Goal: Communication & Community: Participate in discussion

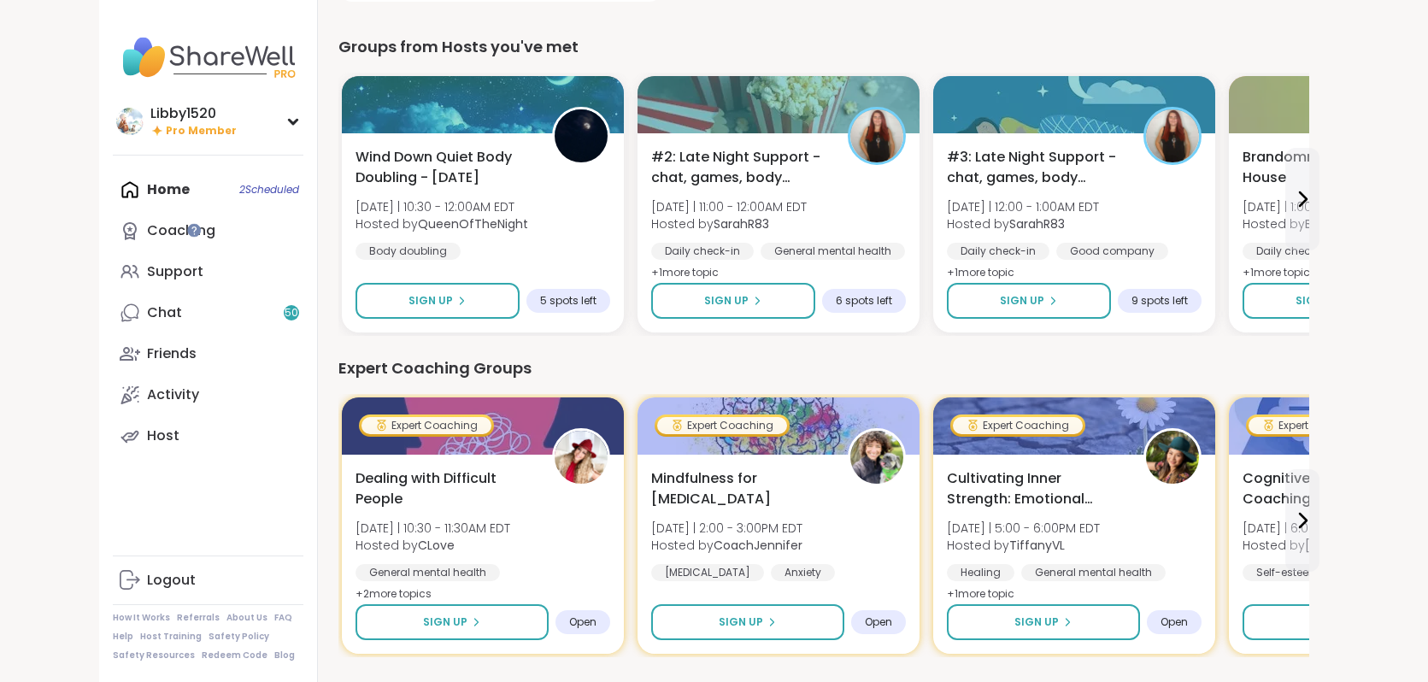
scroll to position [720, 0]
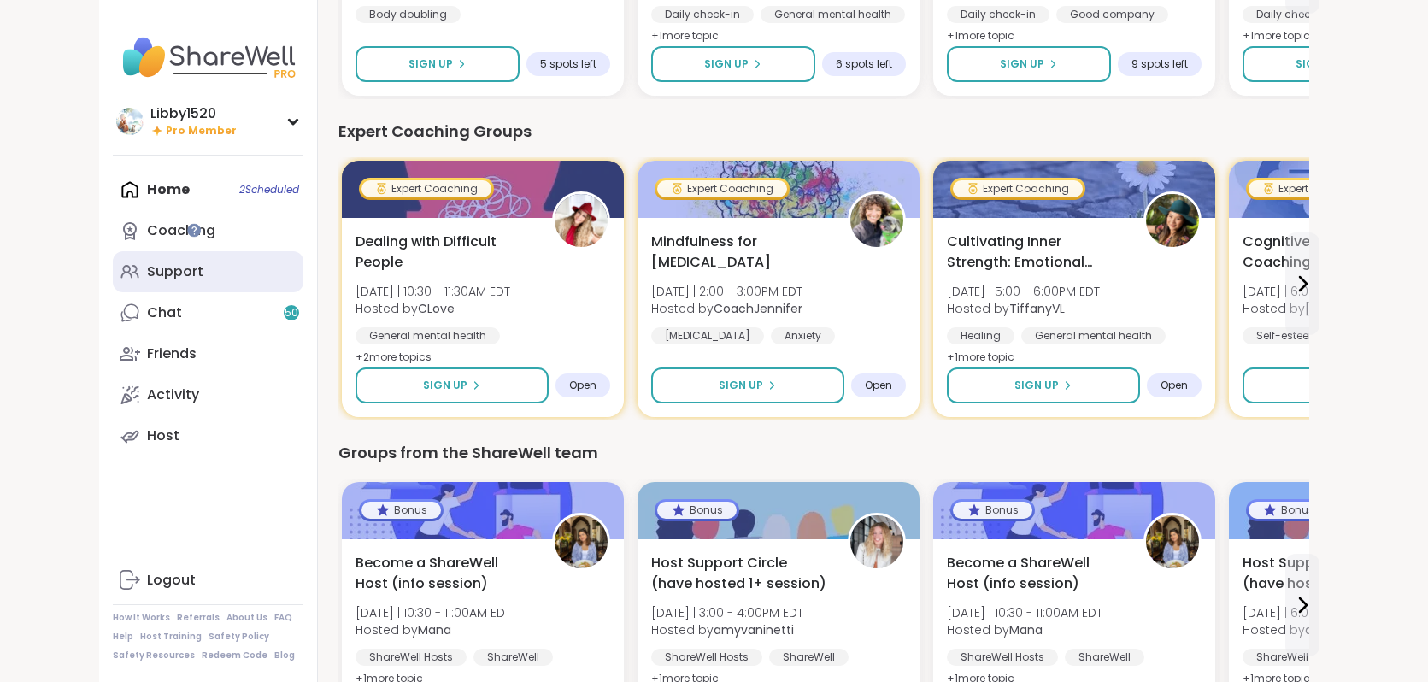
click at [151, 270] on link "Support" at bounding box center [208, 271] width 191 height 41
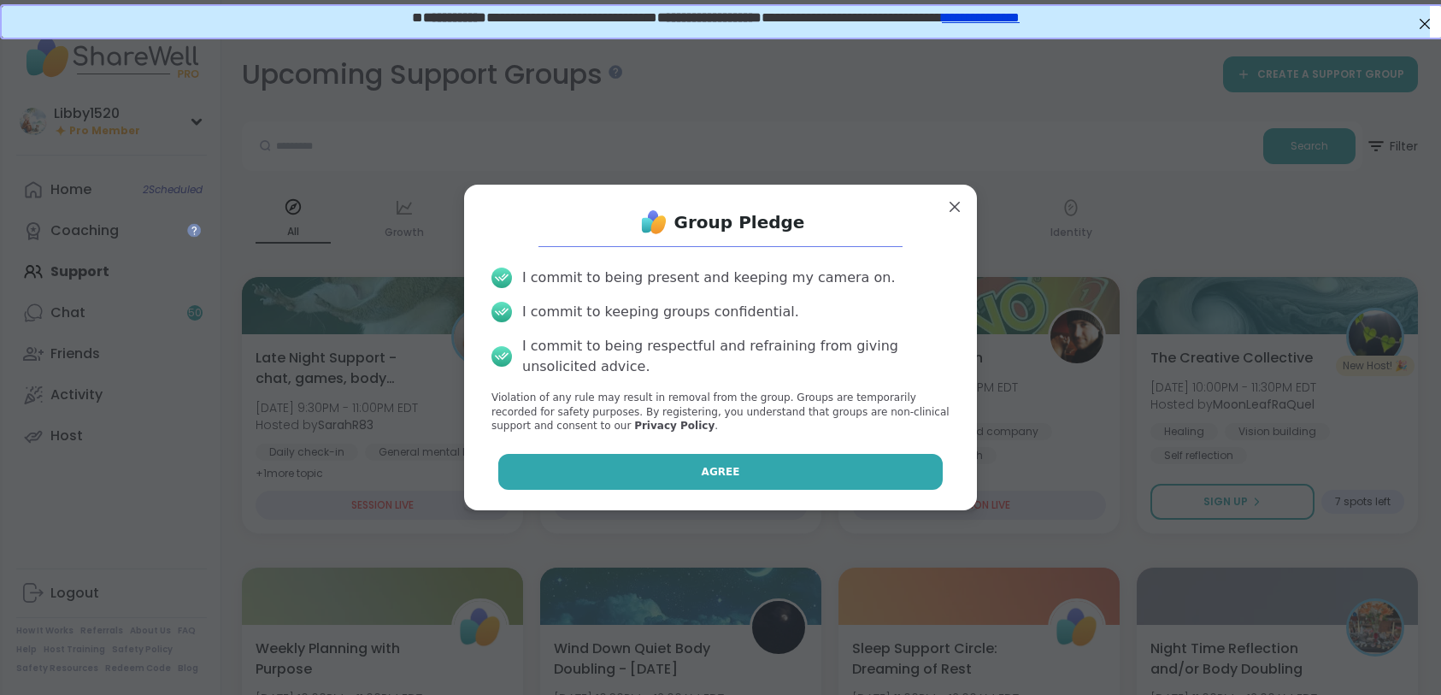
click at [774, 468] on button "Agree" at bounding box center [720, 472] width 445 height 36
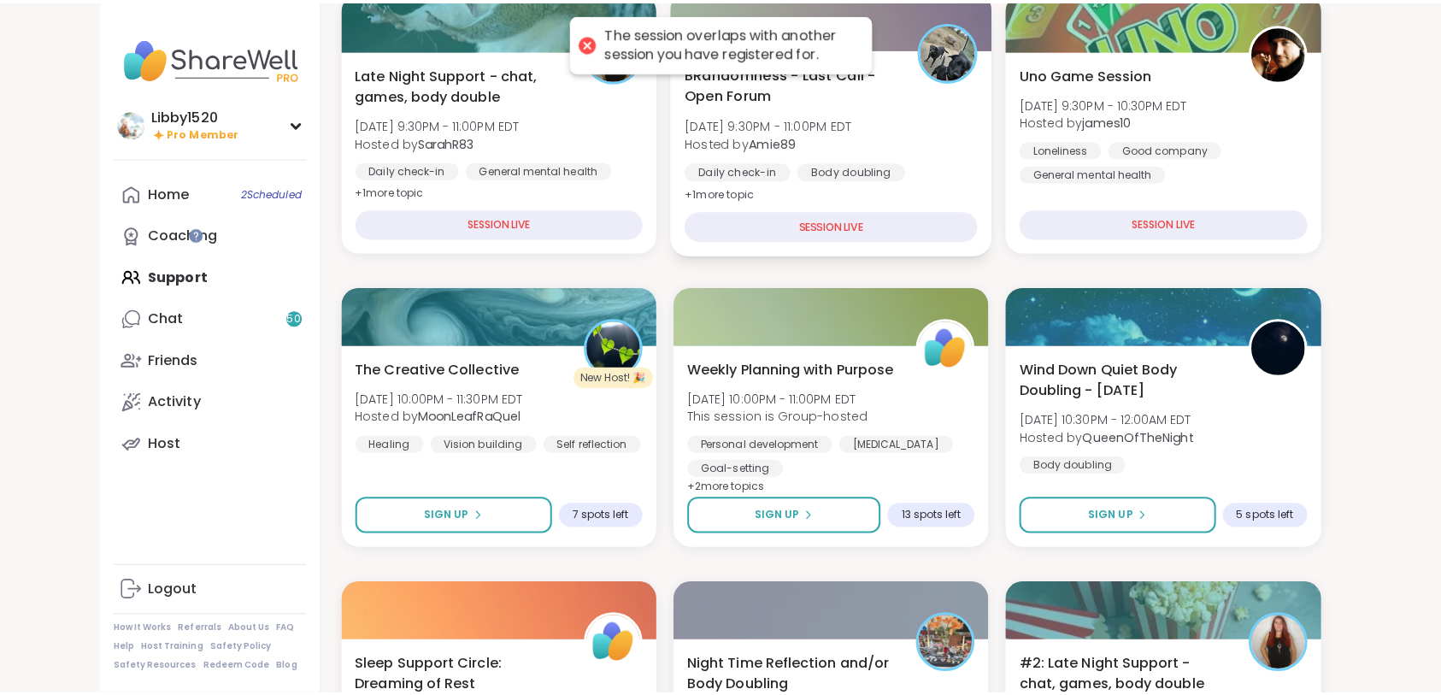
scroll to position [297, 0]
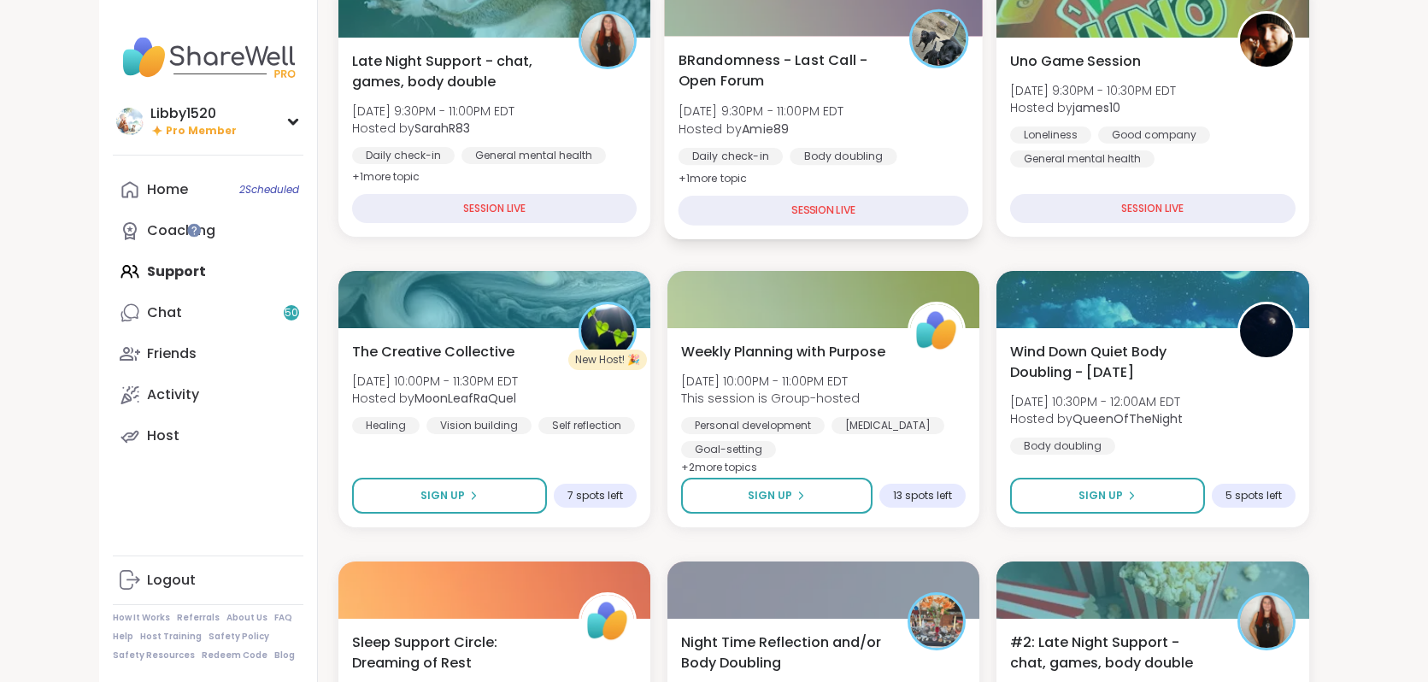
click at [726, 211] on div "SESSION LIVE" at bounding box center [823, 211] width 291 height 30
click at [790, 149] on div "Body doubling" at bounding box center [843, 156] width 107 height 17
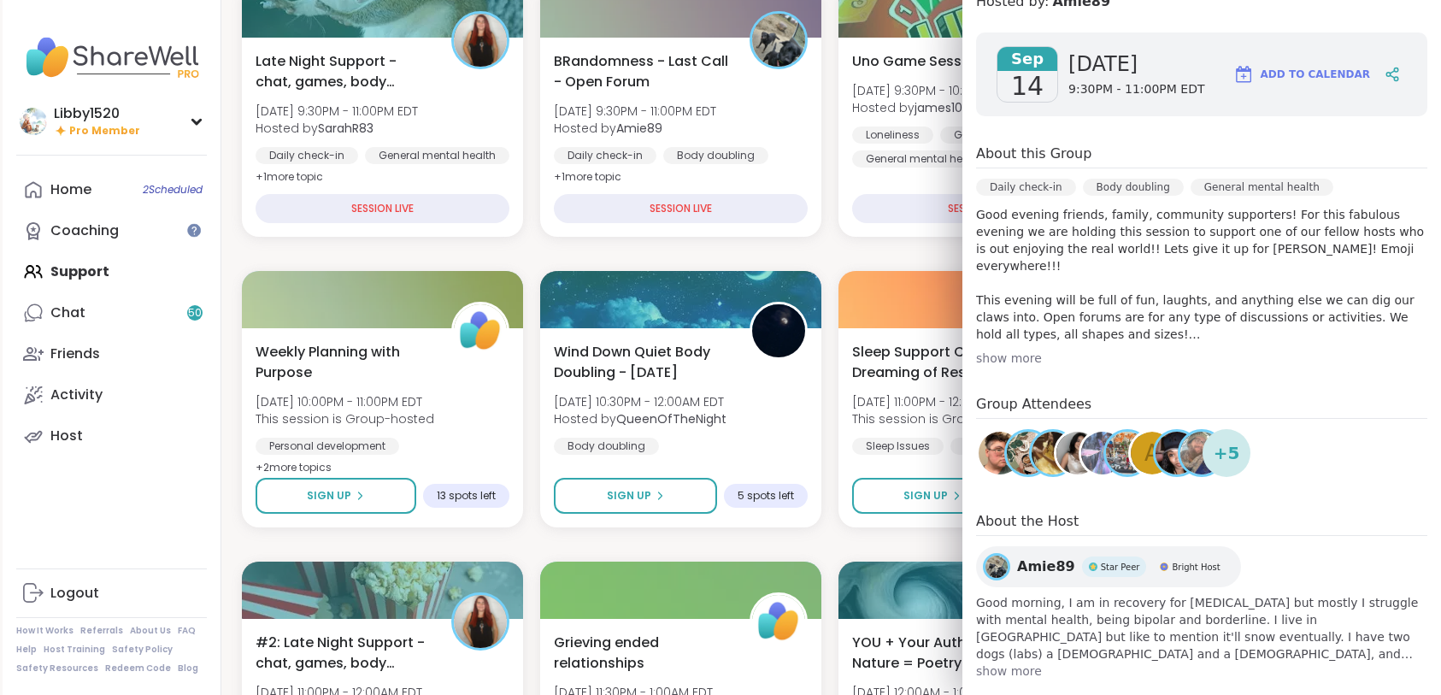
scroll to position [273, 0]
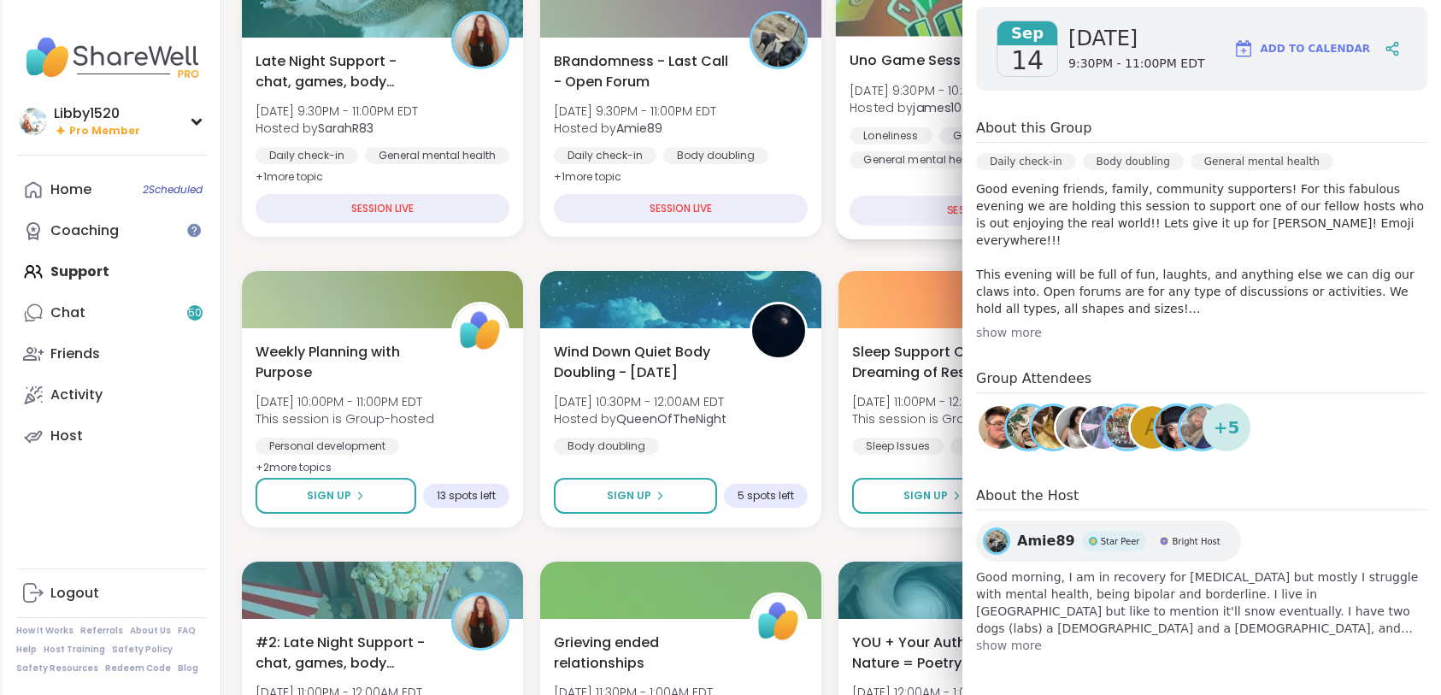
click at [853, 148] on div "Loneliness Good company General mental health" at bounding box center [978, 147] width 259 height 42
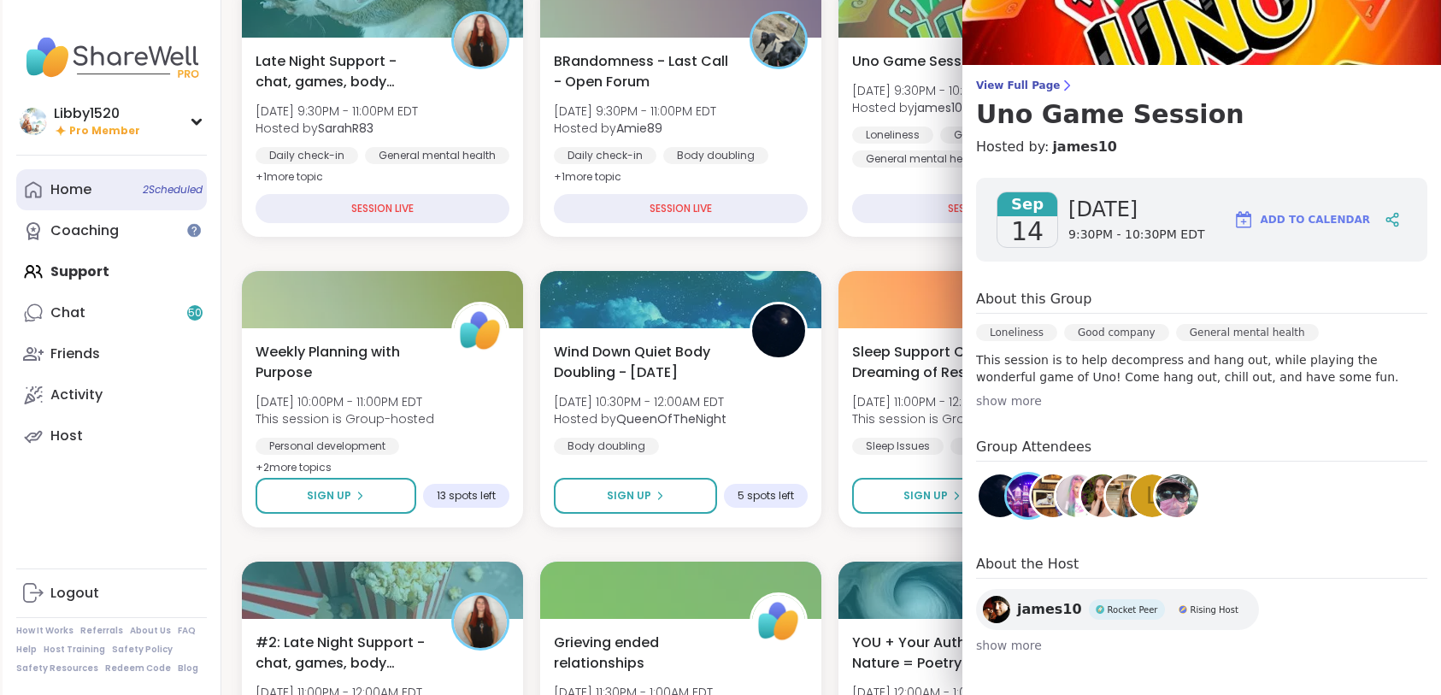
click at [174, 187] on span "2 Scheduled" at bounding box center [173, 190] width 60 height 14
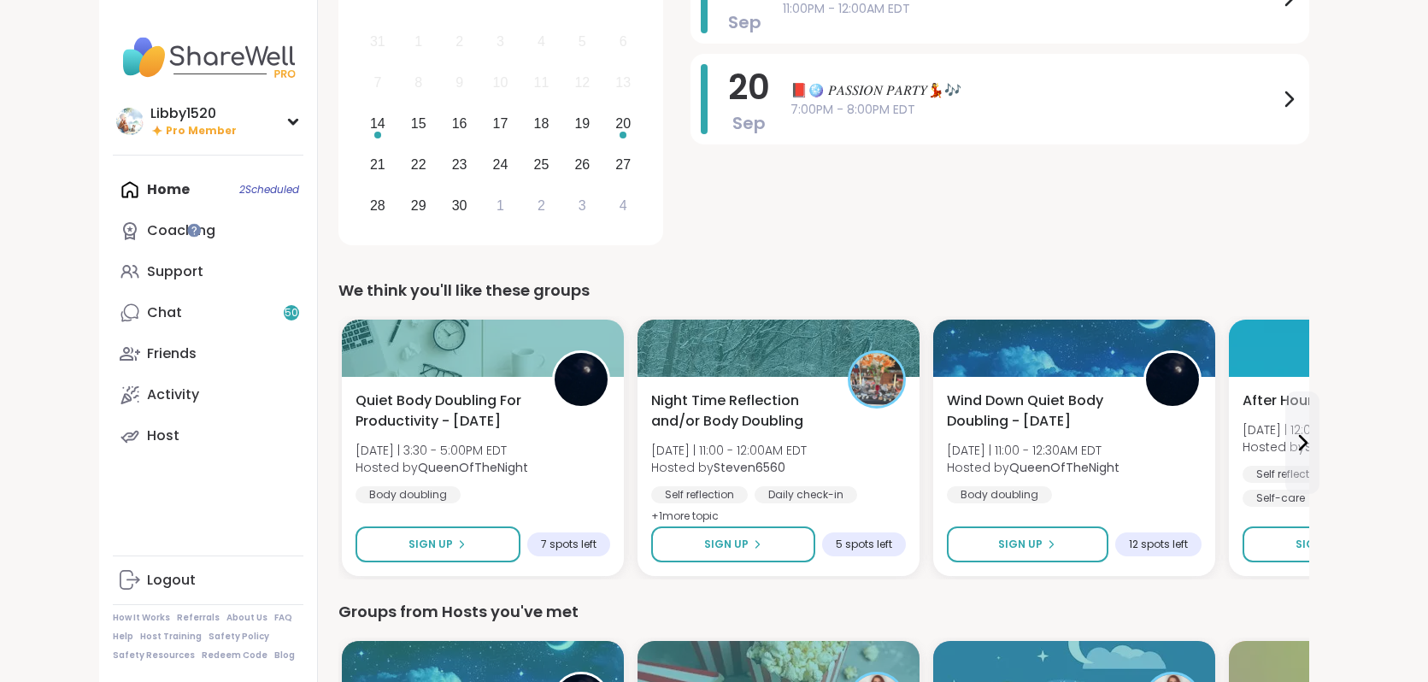
scroll to position [240, 0]
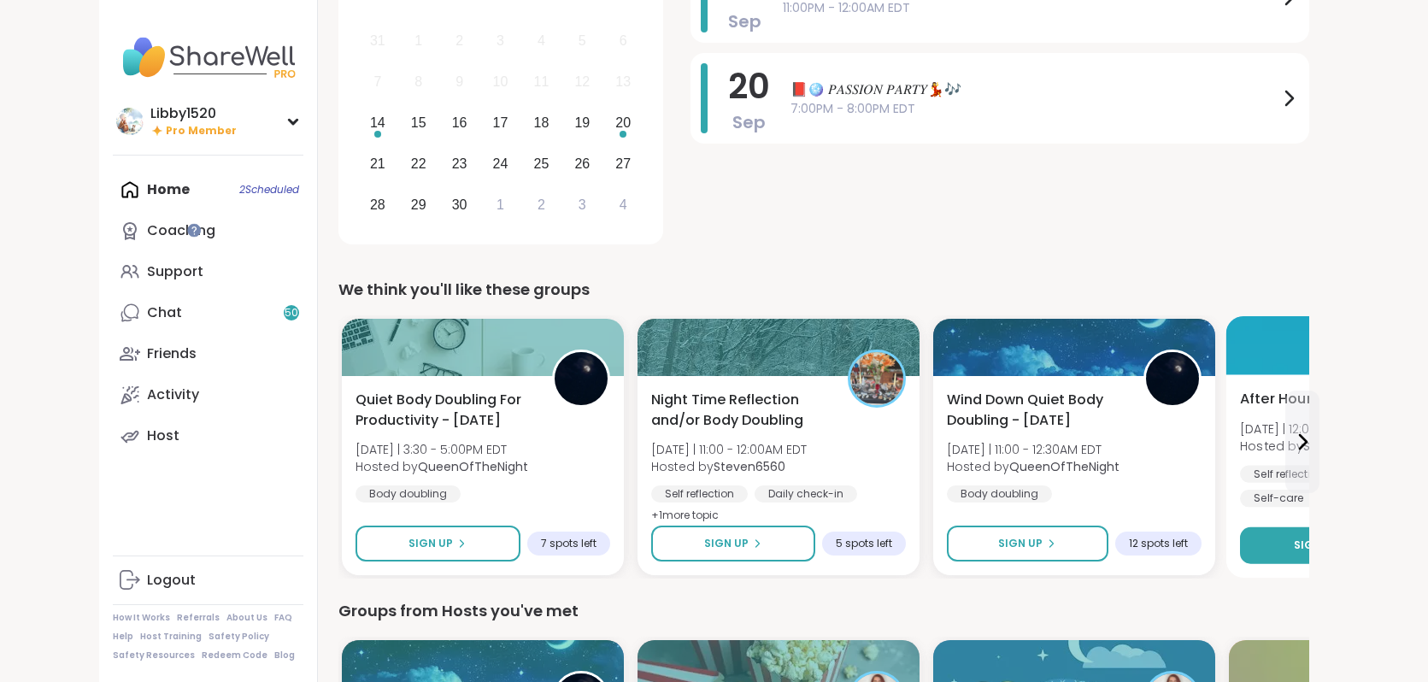
click at [1343, 546] on icon at bounding box center [1348, 545] width 10 height 10
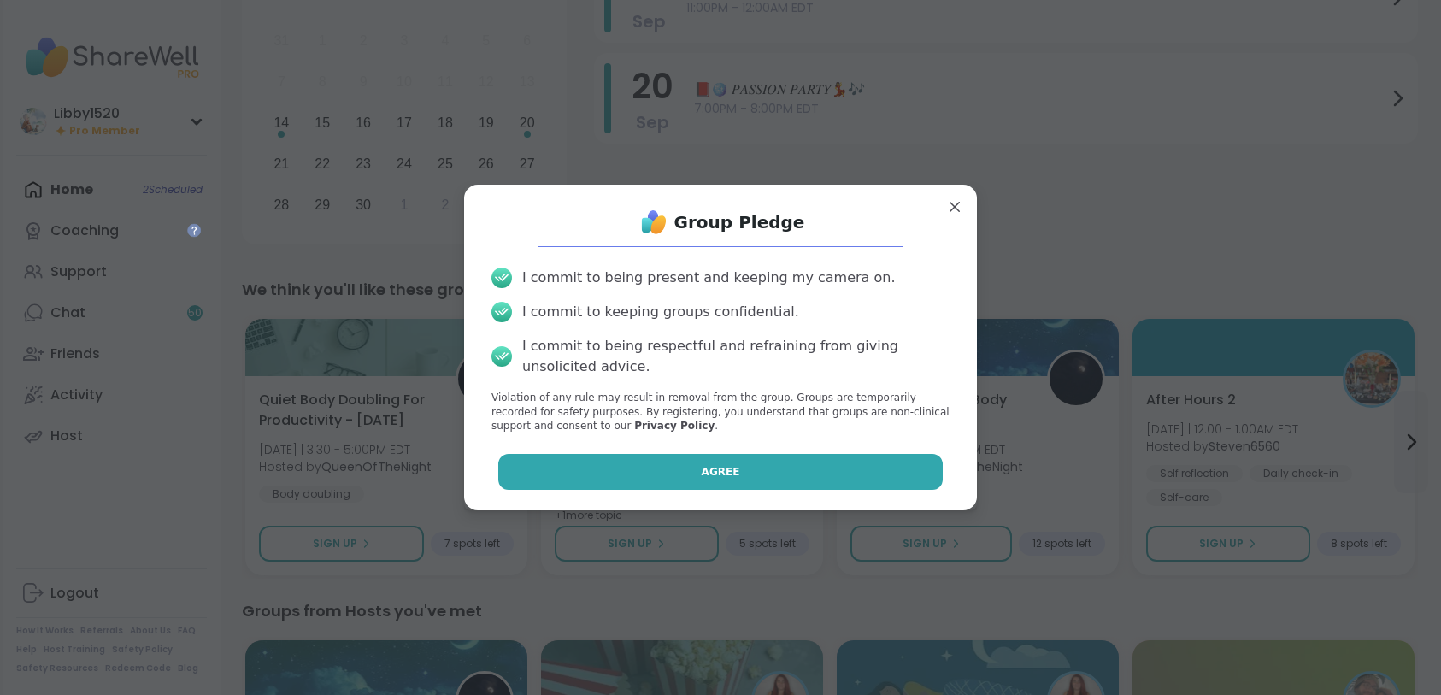
click at [767, 480] on button "Agree" at bounding box center [720, 472] width 445 height 36
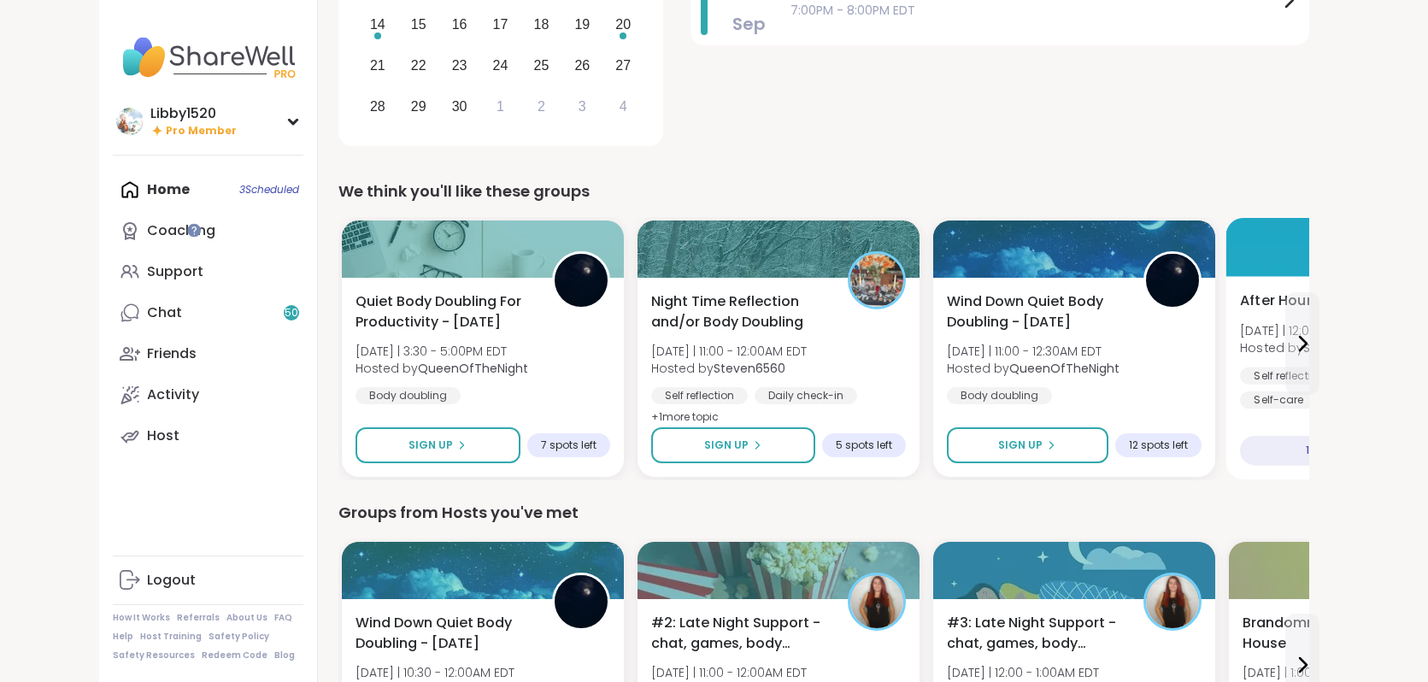
scroll to position [332, 0]
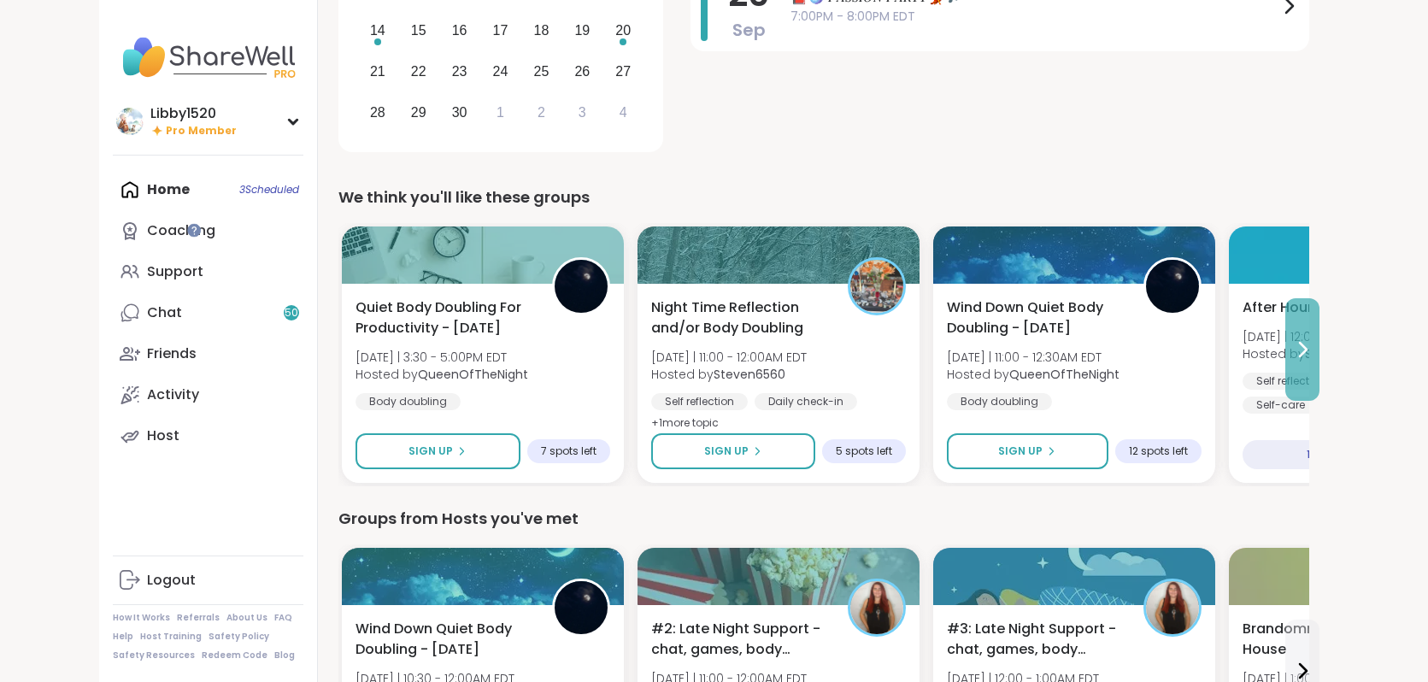
click at [1313, 351] on icon at bounding box center [1302, 349] width 21 height 21
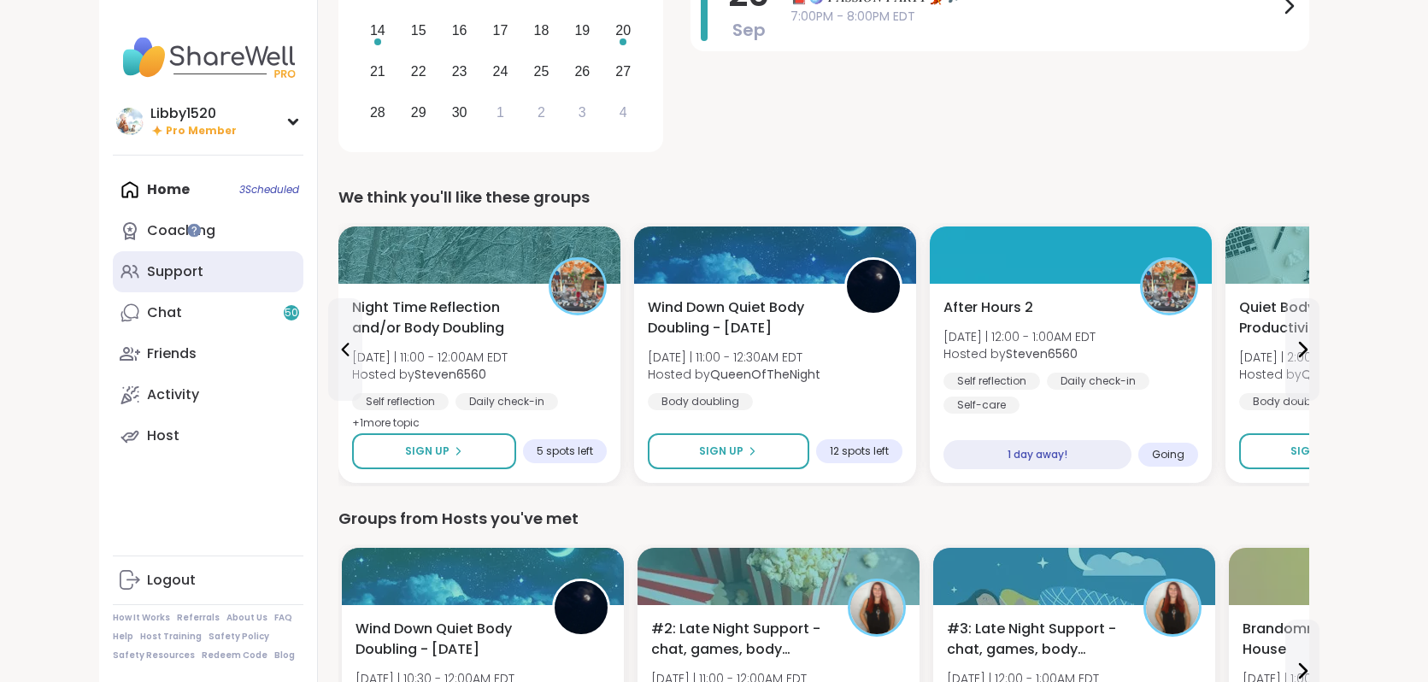
click at [138, 279] on link "Support" at bounding box center [208, 271] width 191 height 41
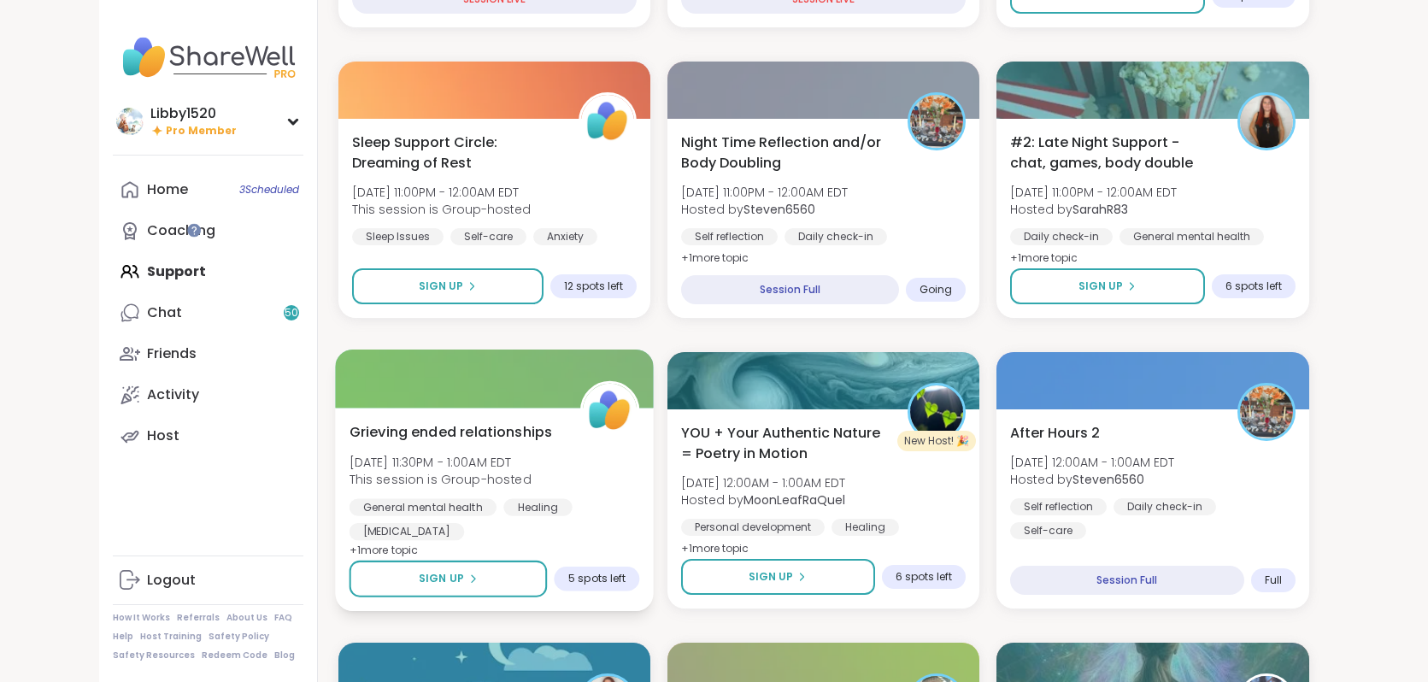
scroll to position [833, 0]
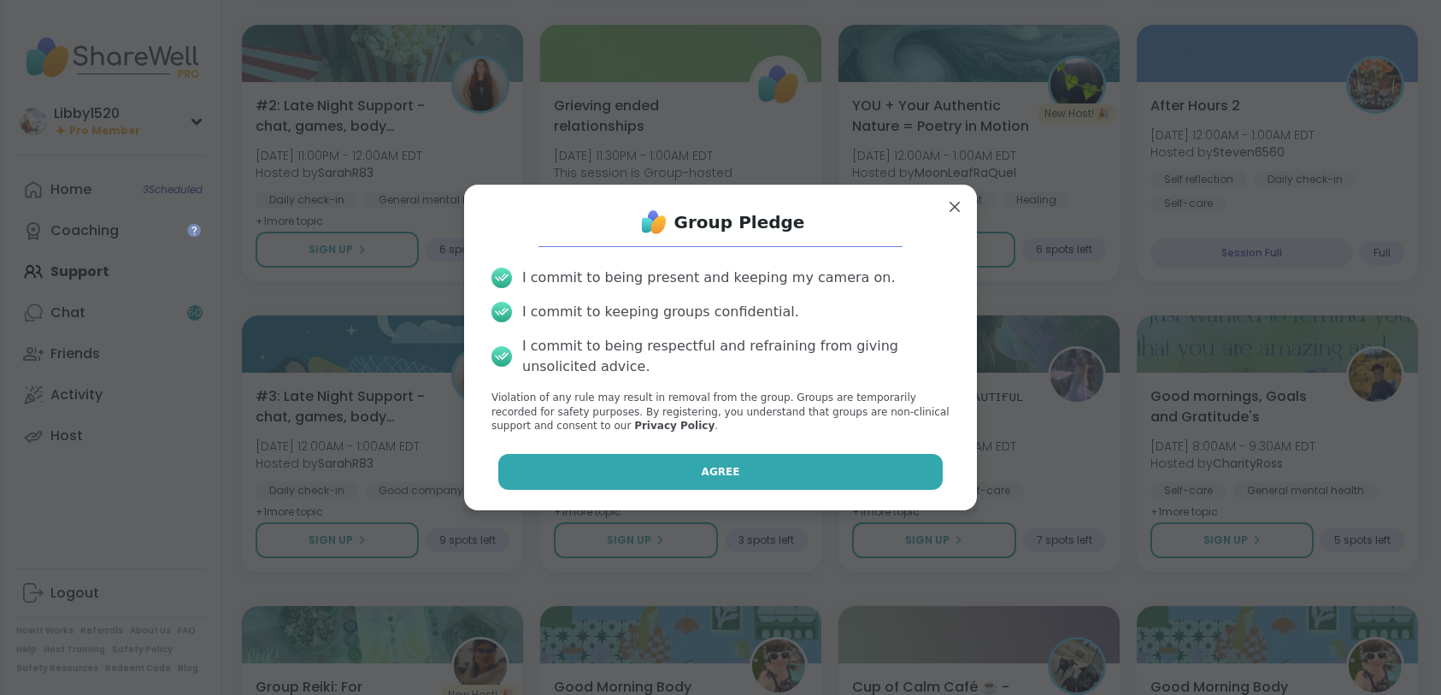
click at [685, 478] on button "Agree" at bounding box center [720, 472] width 445 height 36
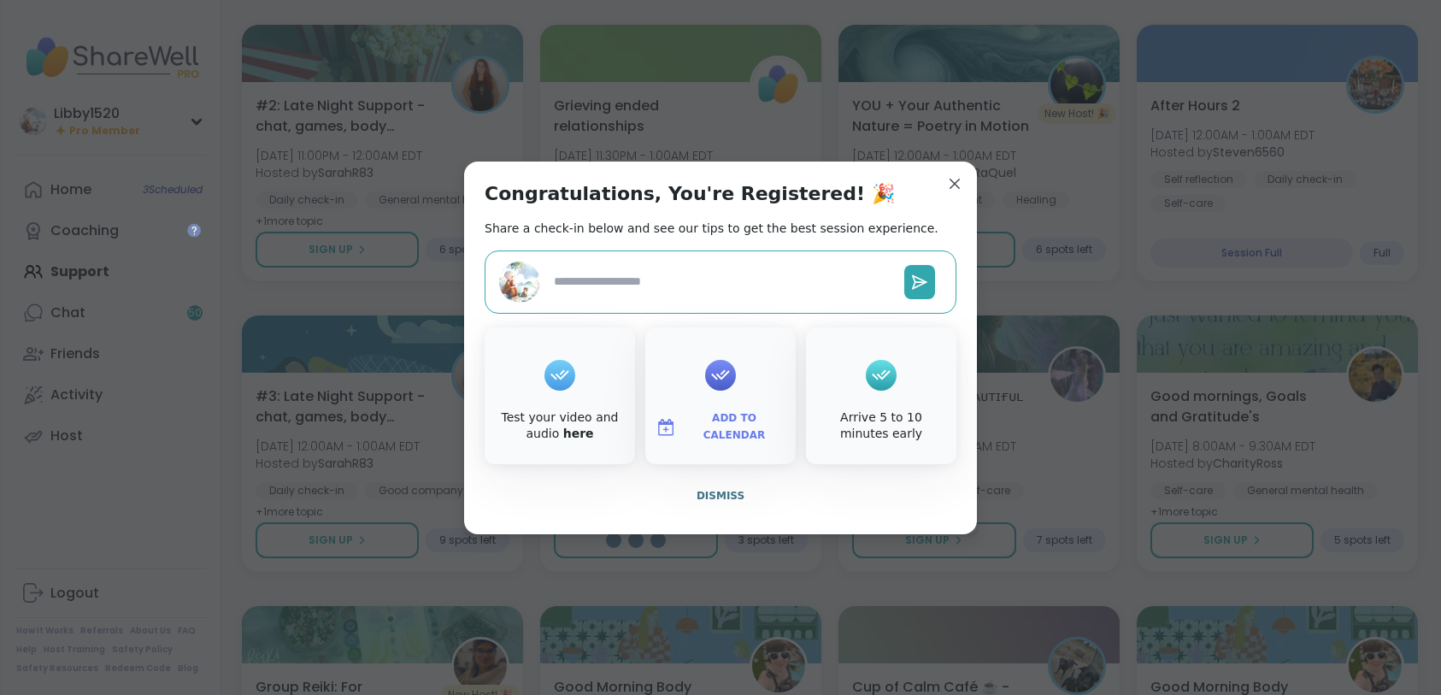
type textarea "*"
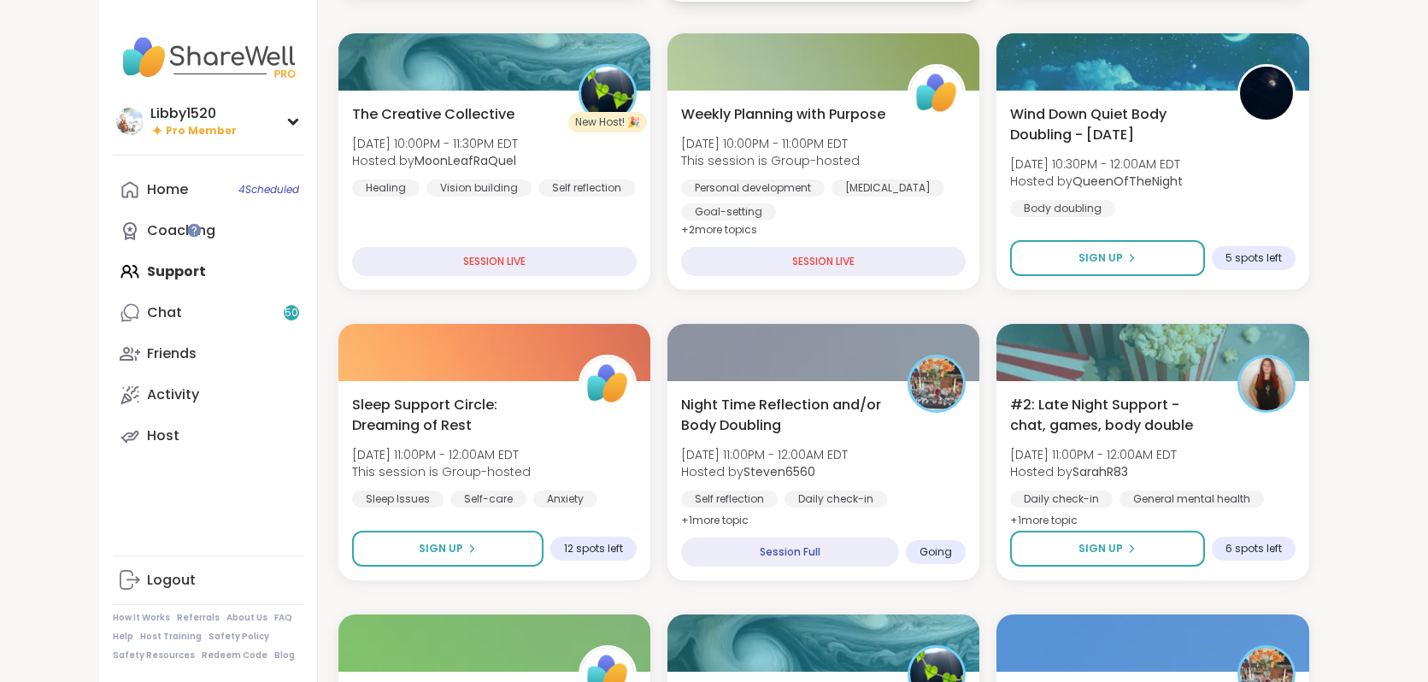
scroll to position [588, 0]
